Goal: Task Accomplishment & Management: Manage account settings

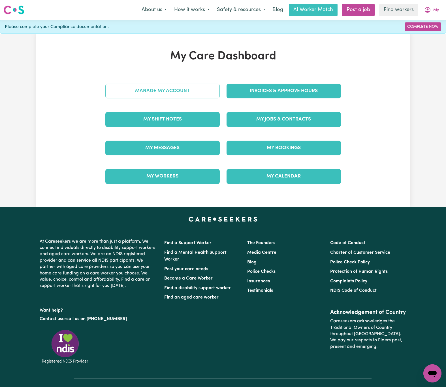
click at [212, 92] on link "Manage My Account" at bounding box center [162, 91] width 114 height 15
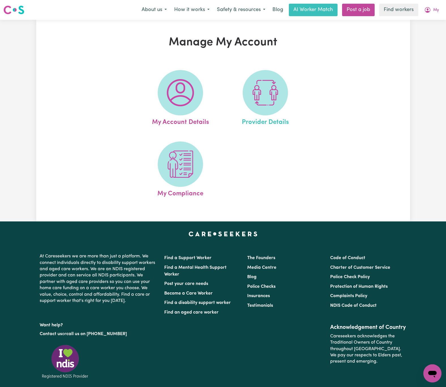
click at [299, 93] on link "Provider Details" at bounding box center [266, 98] width 82 height 57
select select "AGED_HOME_CARE"
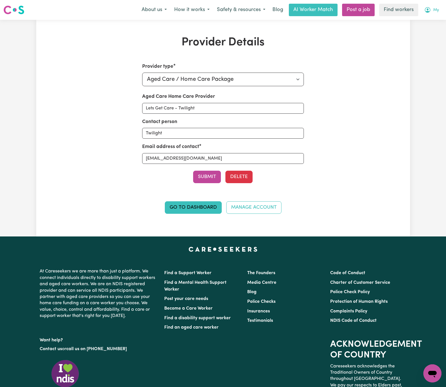
click at [428, 9] on icon "My Account" at bounding box center [428, 9] width 2 height 2
click at [428, 29] on link "Logout" at bounding box center [420, 32] width 45 height 11
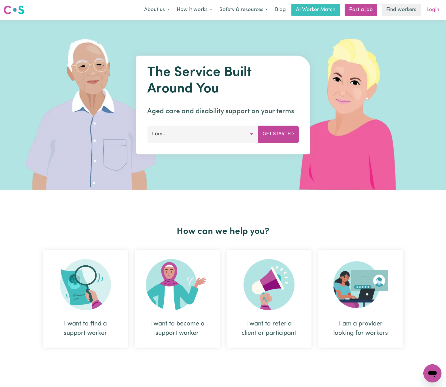
click at [435, 12] on link "Login" at bounding box center [433, 10] width 20 height 12
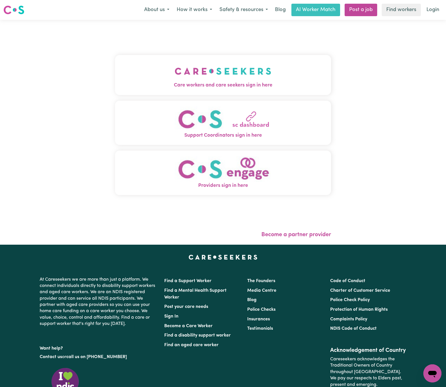
click at [153, 73] on button "Care workers and care seekers sign in here" at bounding box center [223, 75] width 216 height 40
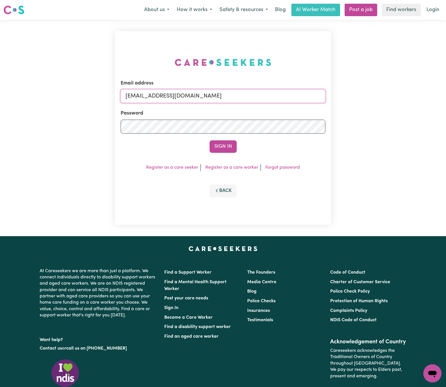
drag, startPoint x: 156, startPoint y: 95, endPoint x: 342, endPoint y: 93, distance: 186.2
click at [342, 93] on div "Email address [EMAIL_ADDRESS][DOMAIN_NAME] Password Sign In Register as a care …" at bounding box center [223, 128] width 446 height 216
paste input "MachanAmariSP"
type input "[EMAIL_ADDRESS][DOMAIN_NAME]"
click at [210, 140] on button "Sign In" at bounding box center [223, 146] width 27 height 12
